Goal: Transaction & Acquisition: Purchase product/service

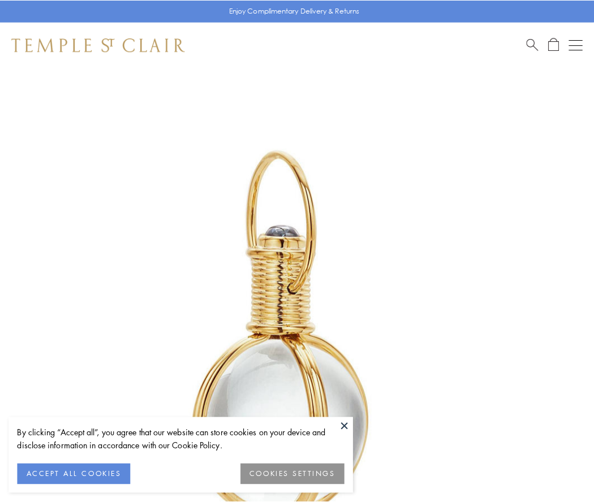
scroll to position [295, 0]
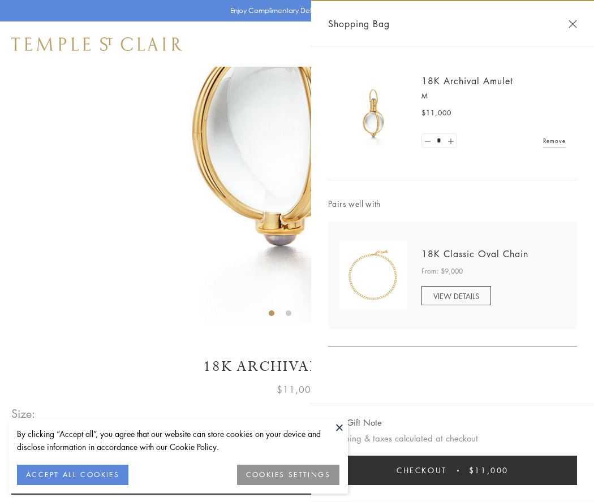
click at [452, 471] on button "Checkout $11,000" at bounding box center [452, 470] width 249 height 29
